Goal: Task Accomplishment & Management: Use online tool/utility

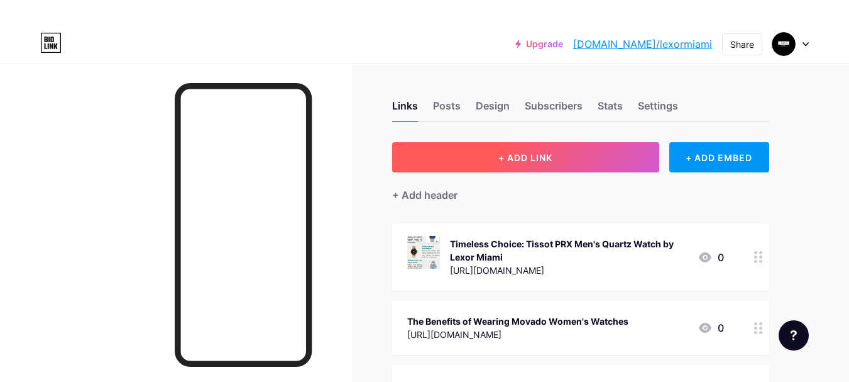
click at [518, 153] on span "+ ADD LINK" at bounding box center [525, 157] width 54 height 11
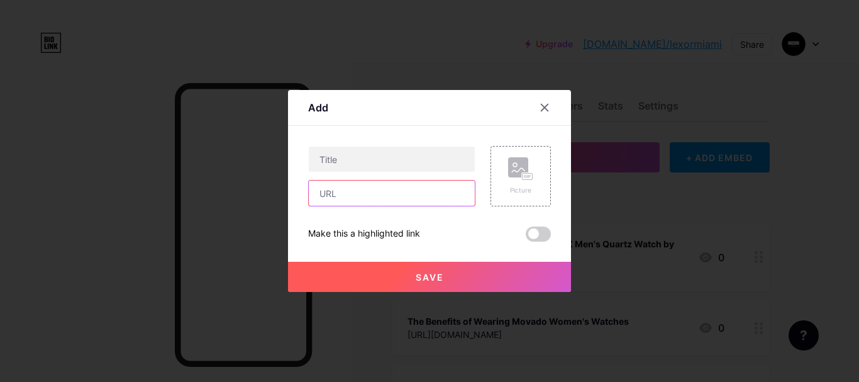
click at [348, 194] on input "text" at bounding box center [392, 192] width 166 height 25
paste input "[URL][DOMAIN_NAME]"
type input "[URL][DOMAIN_NAME]"
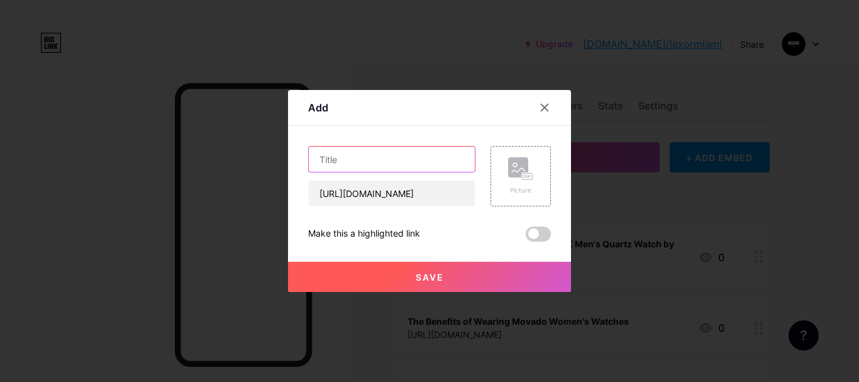
scroll to position [0, 0]
click at [366, 160] on input "text" at bounding box center [392, 158] width 166 height 25
paste input "Why Tissot Steel Watches Define Modern Luxury and Strength"
type input "Why Tissot Steel Watches Define Modern Luxury and Strength"
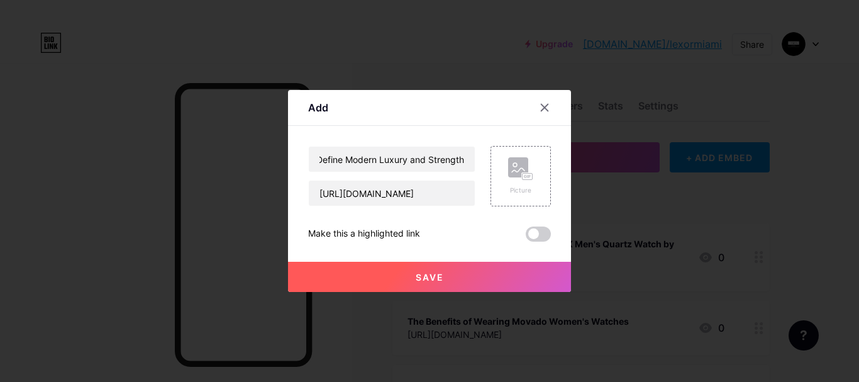
click at [430, 278] on span "Save" at bounding box center [429, 277] width 28 height 11
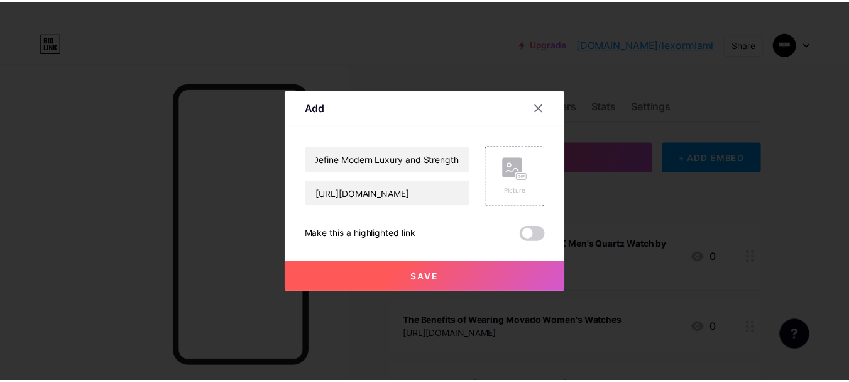
scroll to position [0, 0]
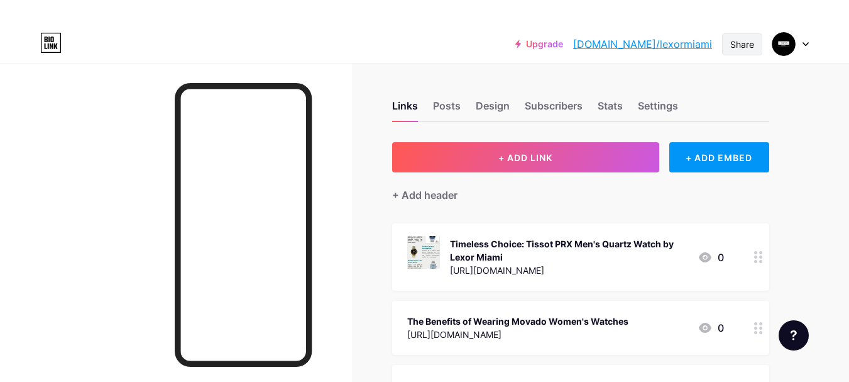
click at [733, 45] on div "Share" at bounding box center [742, 44] width 24 height 13
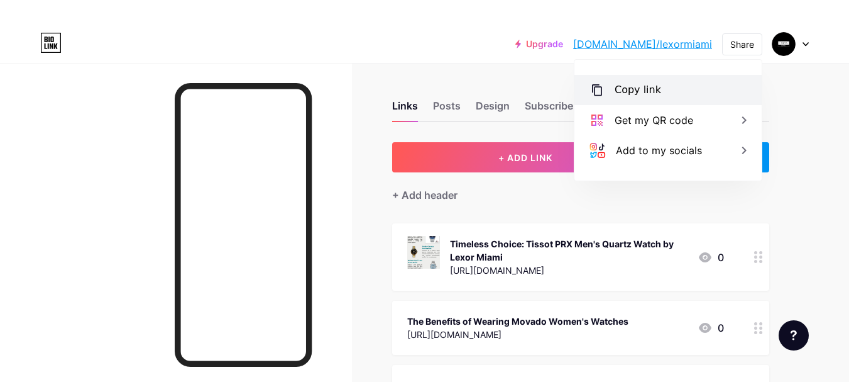
click at [648, 84] on div "Copy link" at bounding box center [638, 89] width 47 height 15
